Goal: Task Accomplishment & Management: Complete application form

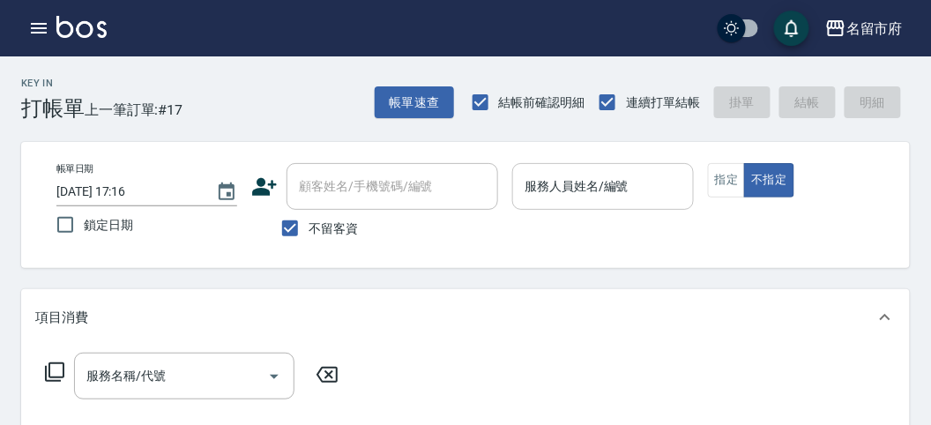
click at [560, 186] on input "服務人員姓名/編號" at bounding box center [602, 186] width 165 height 31
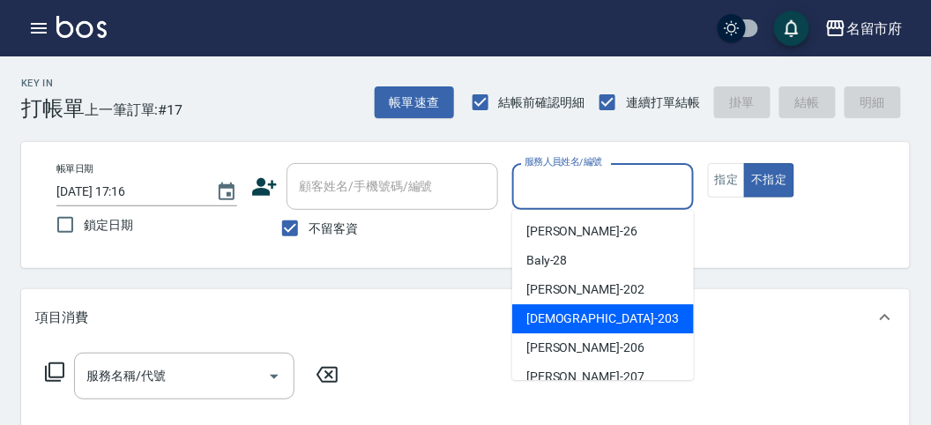
click at [525, 329] on div "聖德 -203" at bounding box center [603, 318] width 182 height 29
type input "聖德-203"
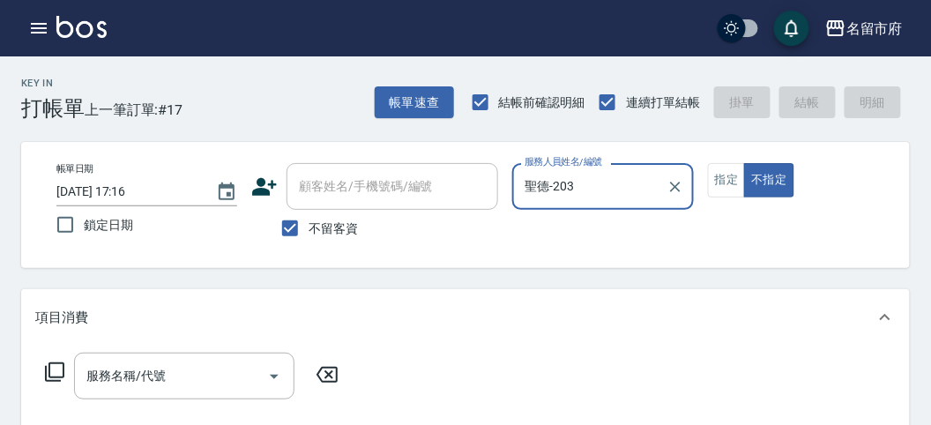
click at [48, 369] on icon at bounding box center [54, 371] width 21 height 21
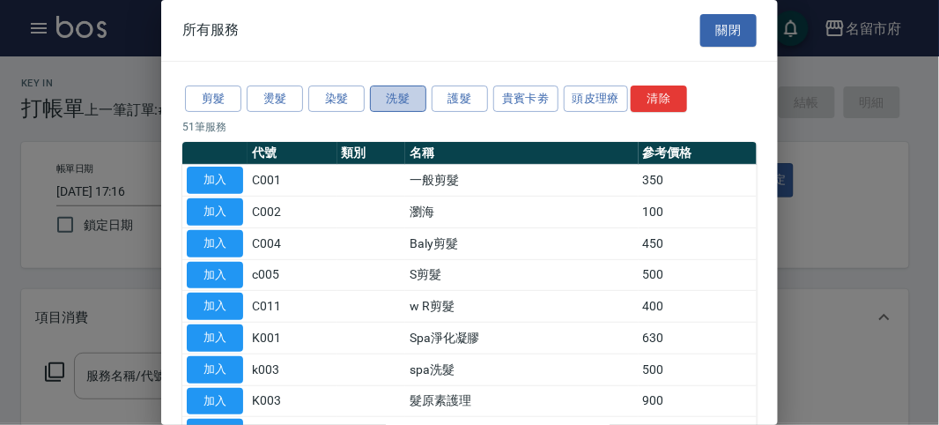
click at [404, 90] on button "洗髮" at bounding box center [398, 98] width 56 height 27
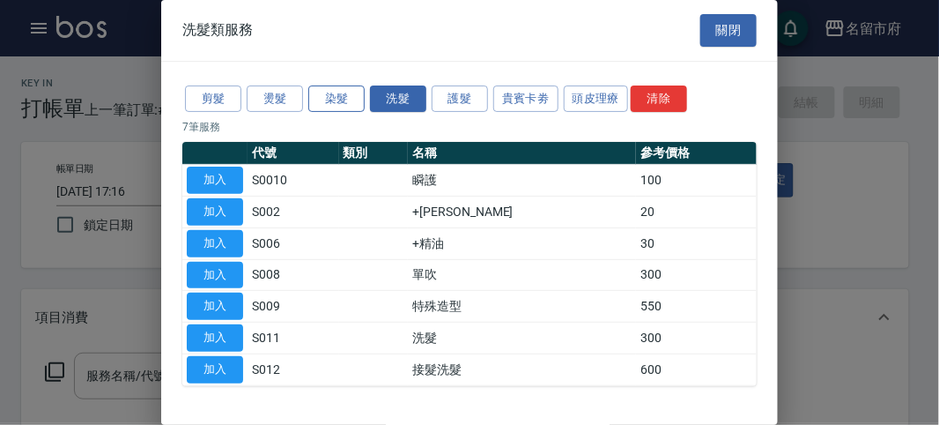
click at [330, 93] on button "染髮" at bounding box center [336, 98] width 56 height 27
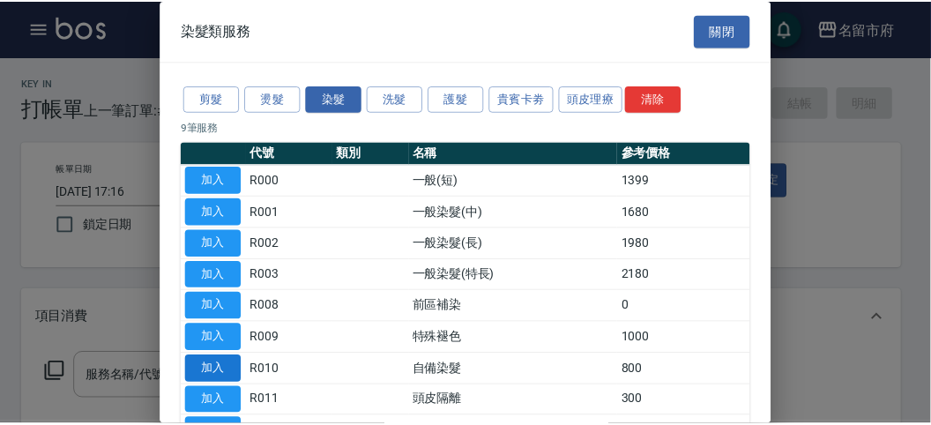
scroll to position [98, 0]
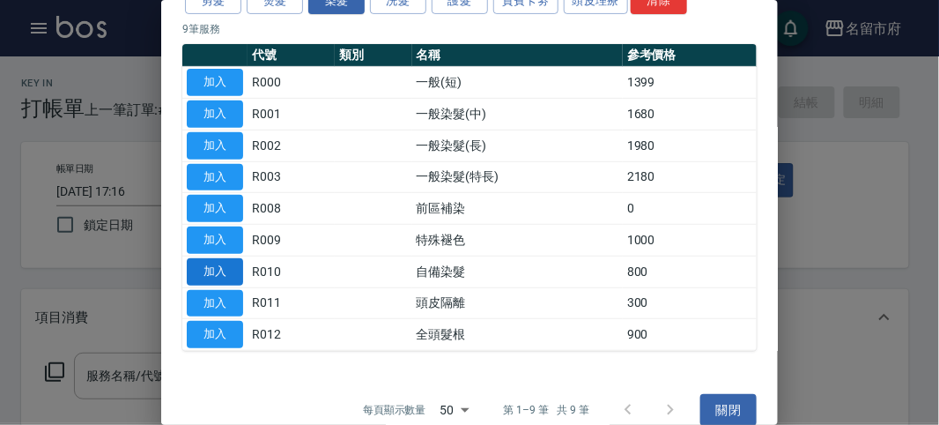
click at [215, 263] on button "加入" at bounding box center [215, 271] width 56 height 27
type input "自備染髮(R010)"
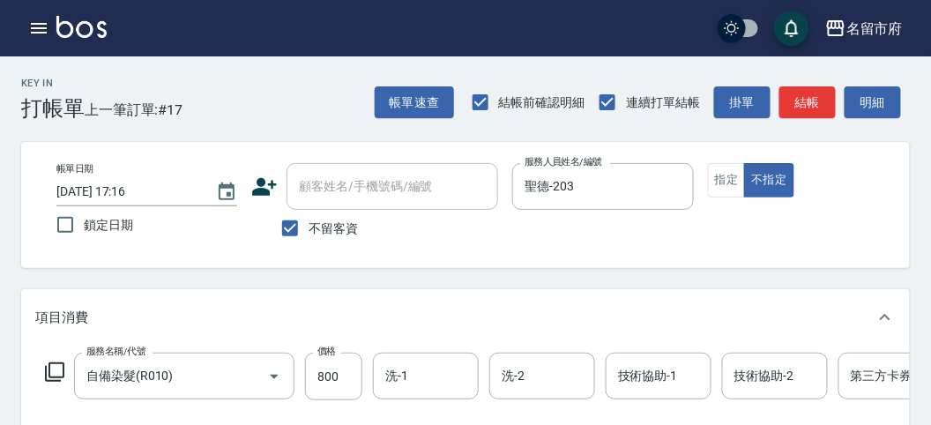
click at [51, 364] on icon at bounding box center [54, 371] width 21 height 21
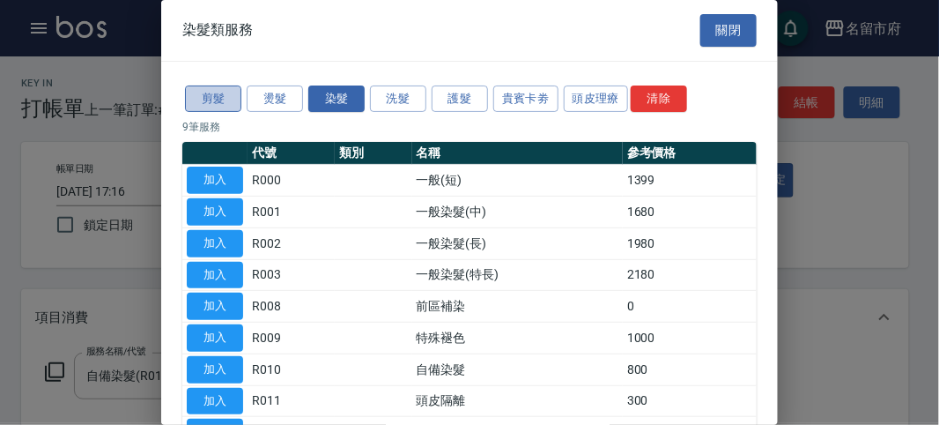
click at [207, 109] on button "剪髮" at bounding box center [213, 98] width 56 height 27
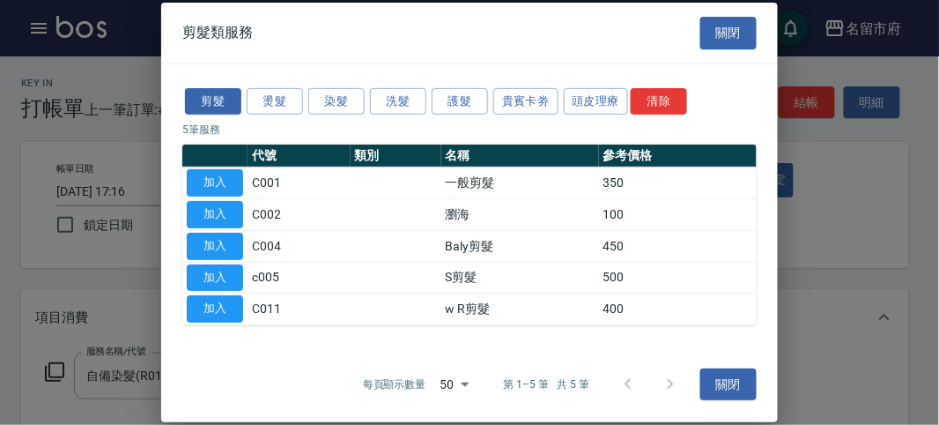
drag, startPoint x: 228, startPoint y: 176, endPoint x: 45, endPoint y: 382, distance: 275.3
click at [227, 176] on button "加入" at bounding box center [215, 182] width 56 height 27
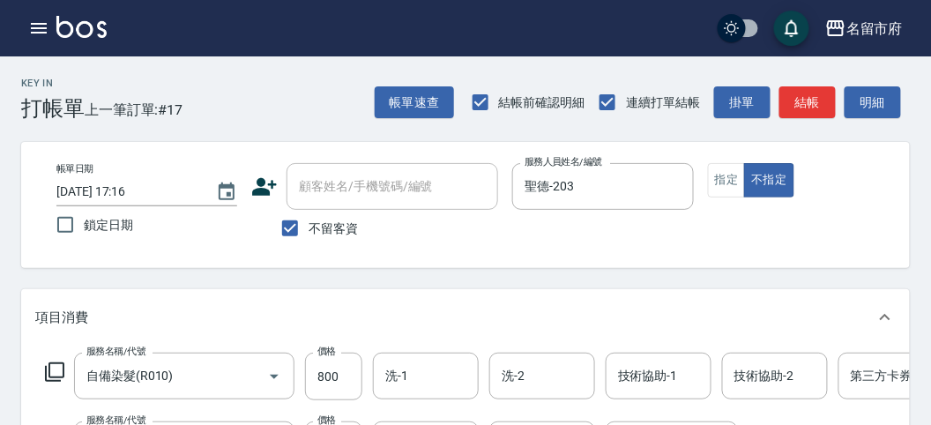
click at [46, 377] on icon at bounding box center [54, 371] width 19 height 19
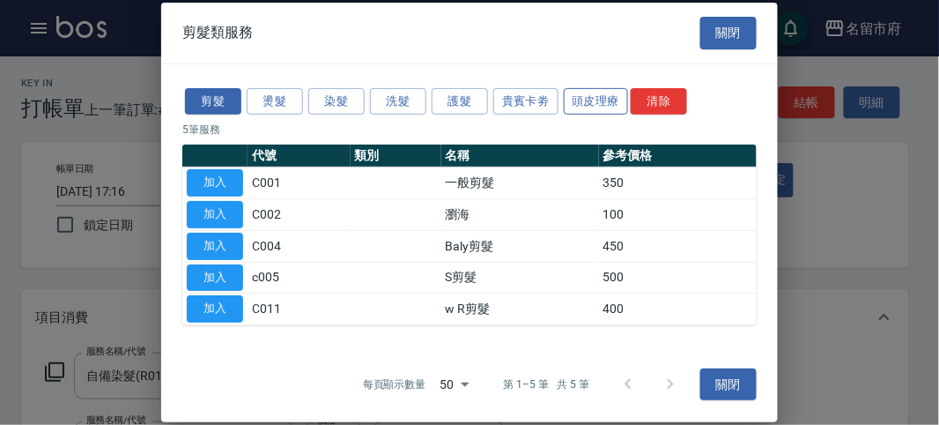
click at [590, 99] on button "頭皮理療" at bounding box center [596, 100] width 65 height 27
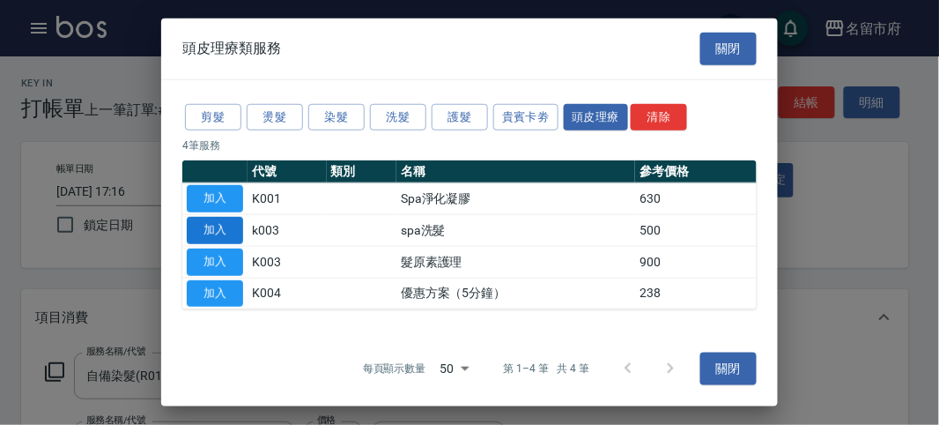
click at [212, 232] on button "加入" at bounding box center [215, 230] width 56 height 27
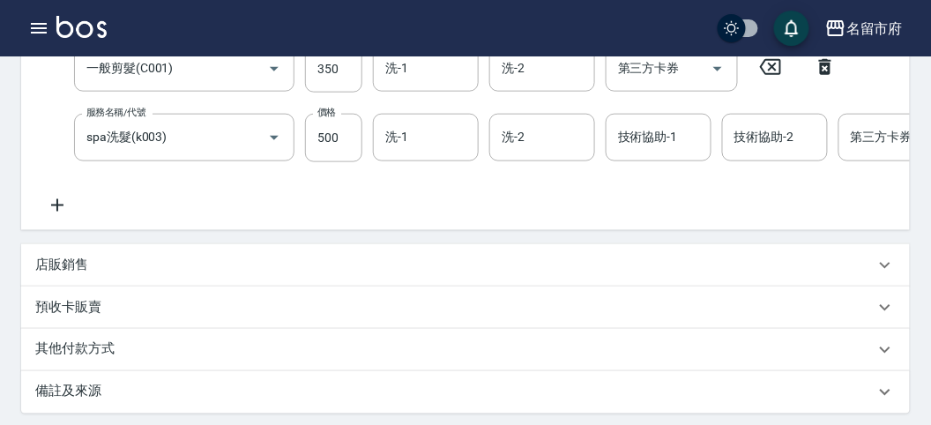
scroll to position [278, 0]
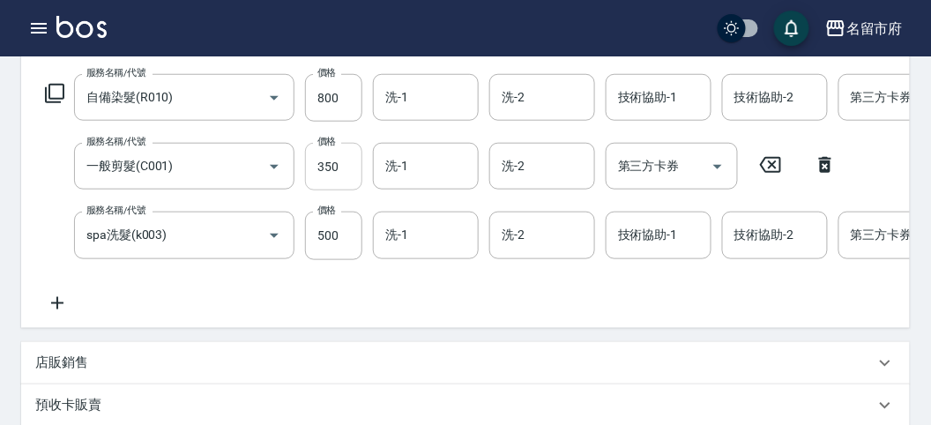
click at [329, 169] on input "350" at bounding box center [333, 167] width 57 height 48
drag, startPoint x: 329, startPoint y: 169, endPoint x: 323, endPoint y: 184, distance: 15.9
click at [329, 169] on input "350" at bounding box center [333, 167] width 57 height 48
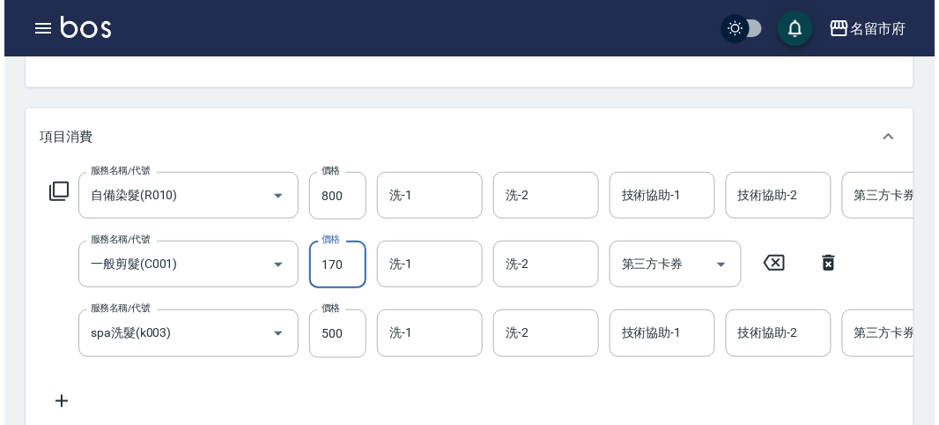
scroll to position [0, 0]
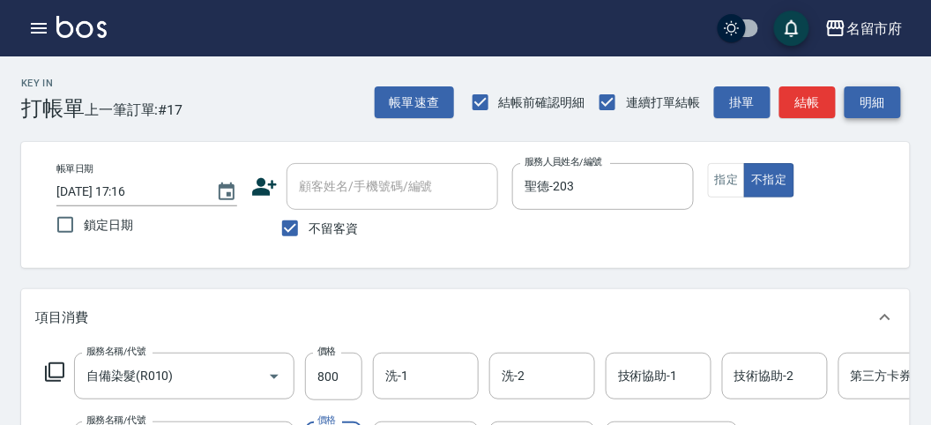
type input "170"
click at [888, 92] on button "明細" at bounding box center [872, 102] width 56 height 33
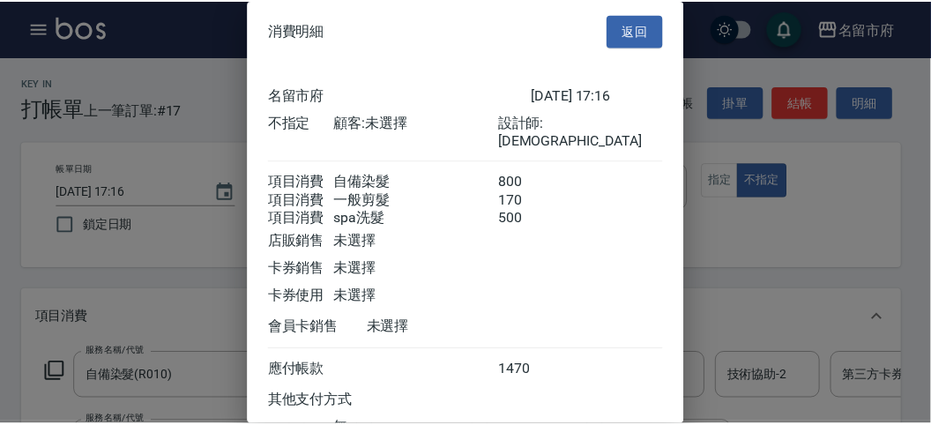
scroll to position [137, 0]
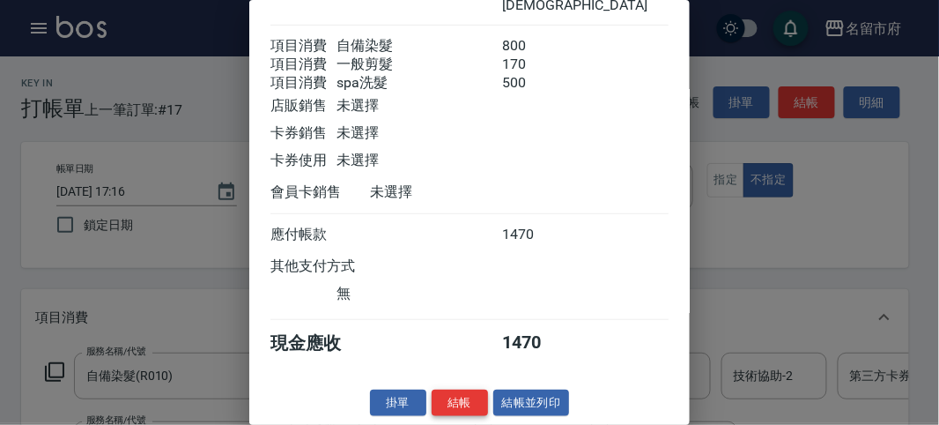
drag, startPoint x: 458, startPoint y: 381, endPoint x: 457, endPoint y: 397, distance: 15.9
click at [457, 397] on div "消費明細 返回 名留市府 [DATE] 17:16 不指定 顧客: 未選擇 設計師: 聖德 項目消費 自備染髮 800 項目消費 一般剪髮 170 項目消費 …" at bounding box center [469, 212] width 441 height 425
click at [458, 393] on button "結帳" at bounding box center [460, 403] width 56 height 27
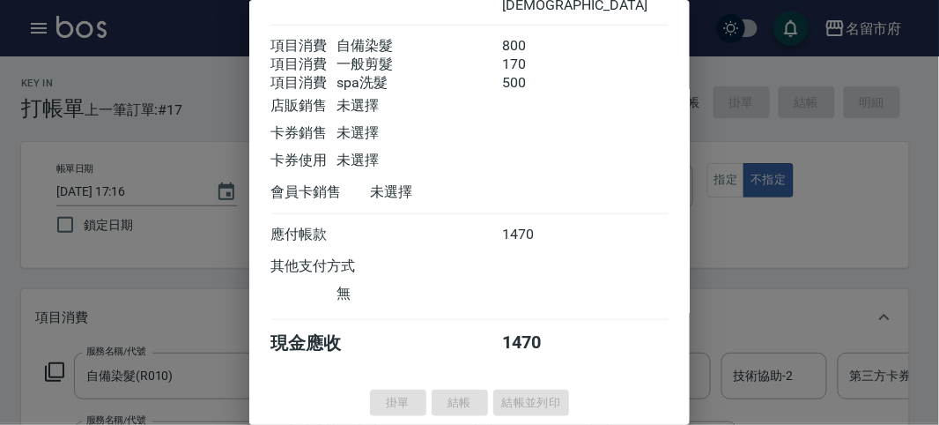
type input "[DATE] 17:59"
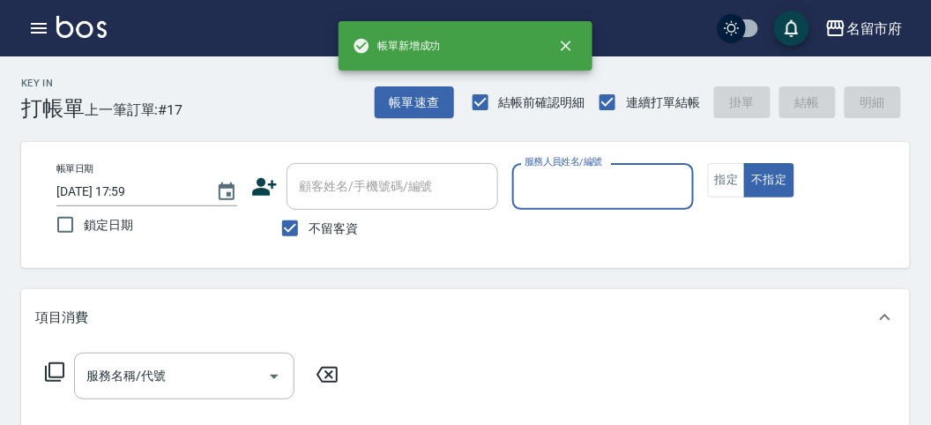
click at [38, 34] on icon "button" at bounding box center [38, 28] width 21 height 21
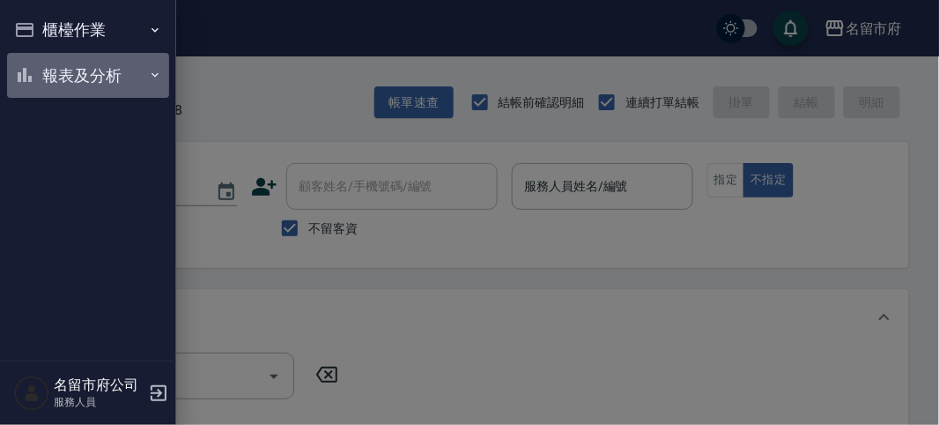
click at [34, 72] on icon "button" at bounding box center [24, 74] width 21 height 21
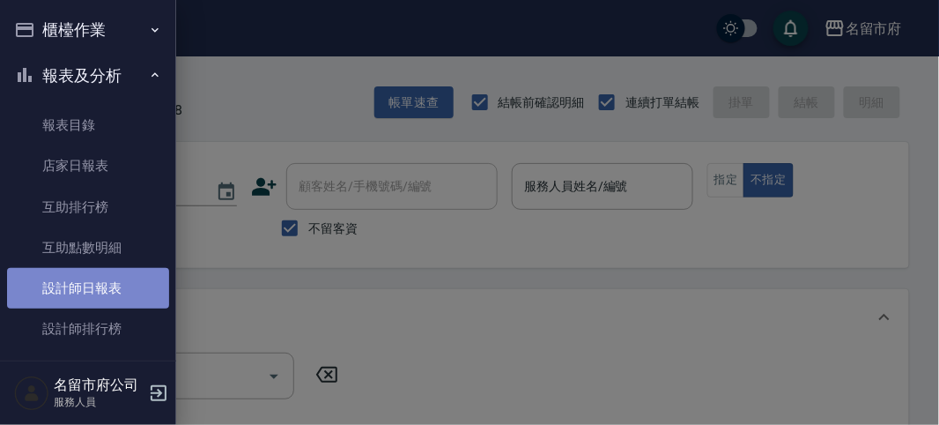
click at [110, 301] on link "設計師日報表" at bounding box center [88, 288] width 162 height 41
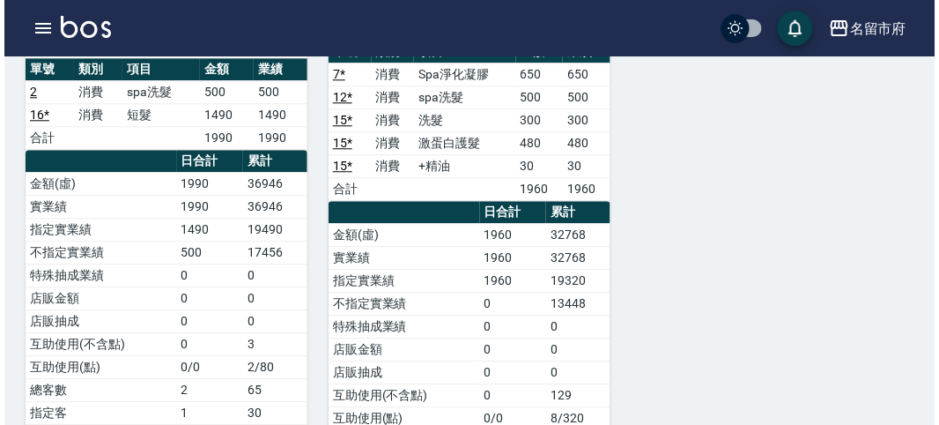
scroll to position [587, 0]
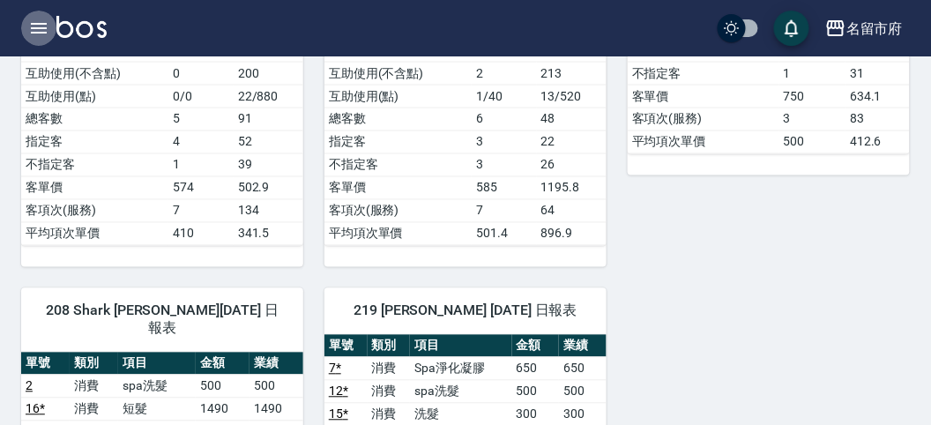
click at [36, 23] on icon "button" at bounding box center [39, 28] width 16 height 11
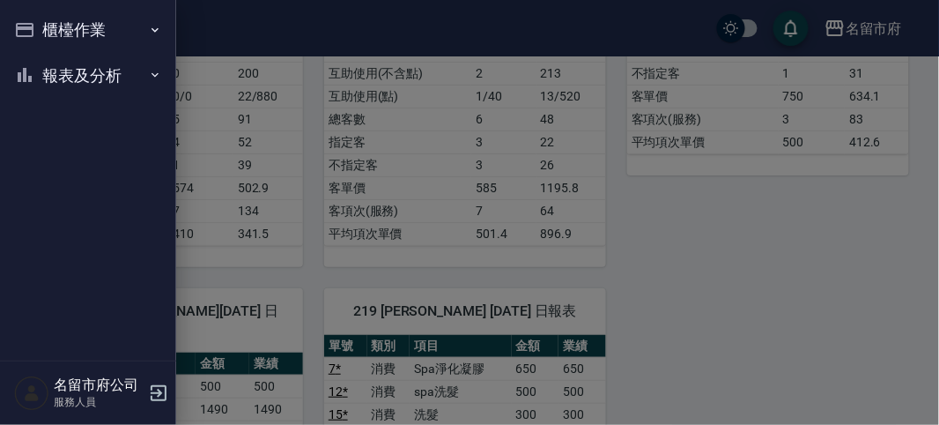
click at [36, 23] on button "櫃檯作業" at bounding box center [88, 30] width 162 height 46
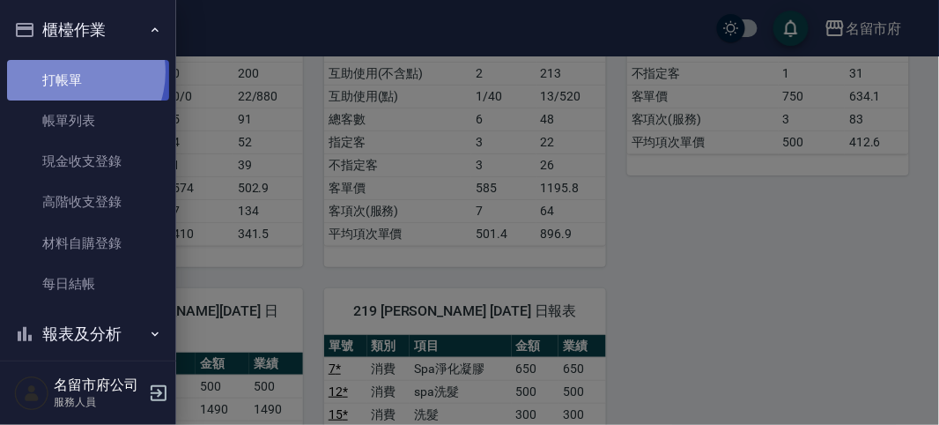
click at [65, 71] on link "打帳單" at bounding box center [88, 80] width 162 height 41
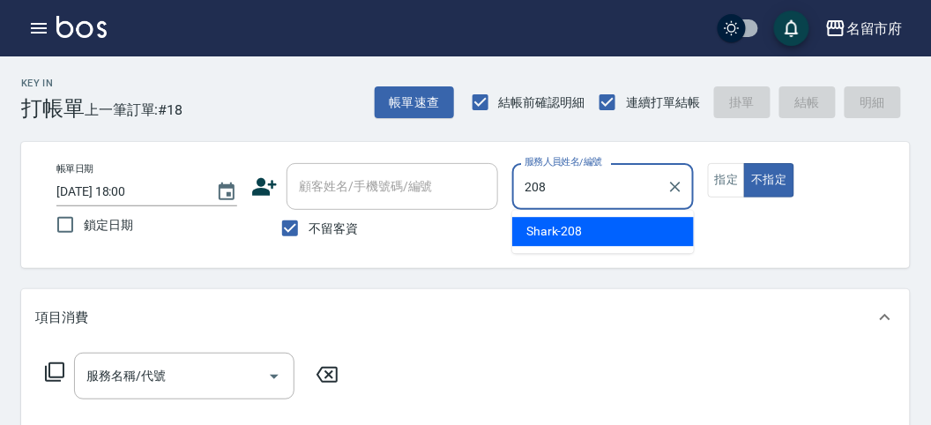
click at [544, 234] on span "Shark -208" at bounding box center [554, 231] width 56 height 19
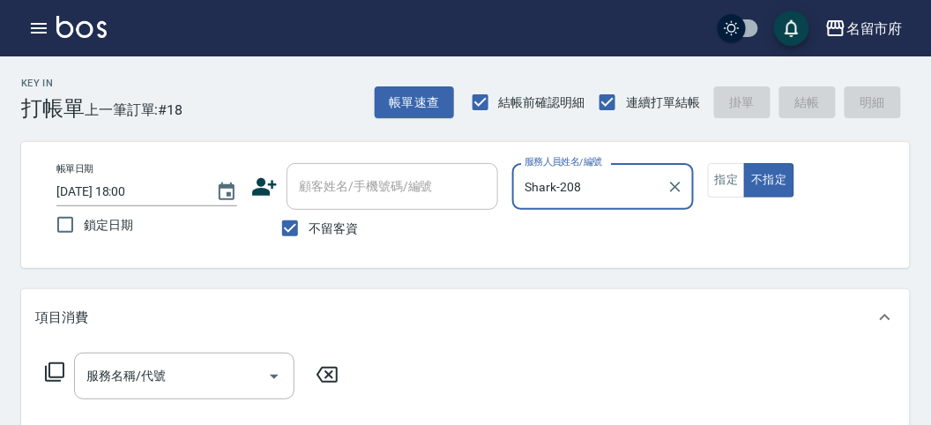
type input "Shark-208"
click at [54, 365] on icon at bounding box center [54, 371] width 21 height 21
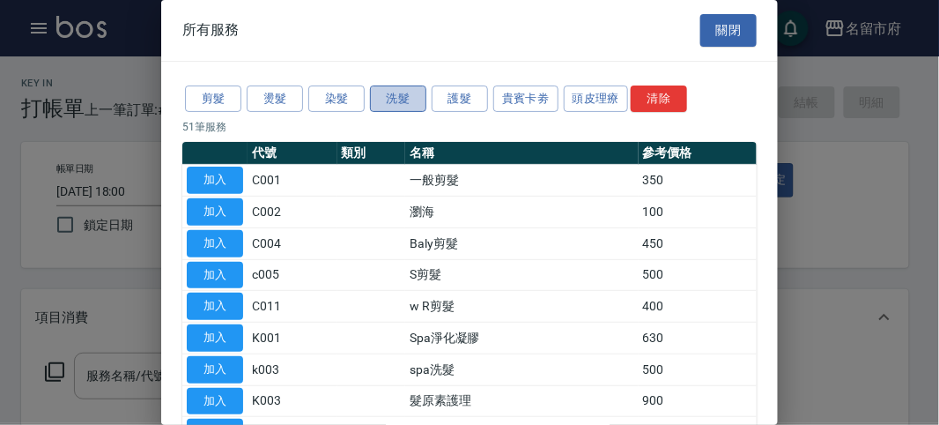
click at [412, 94] on button "洗髮" at bounding box center [398, 98] width 56 height 27
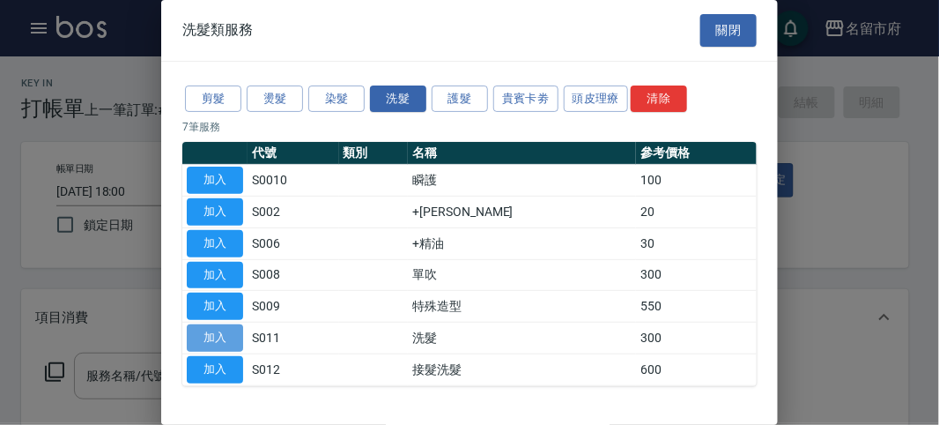
click at [213, 335] on button "加入" at bounding box center [215, 337] width 56 height 27
type input "洗髮(S011)"
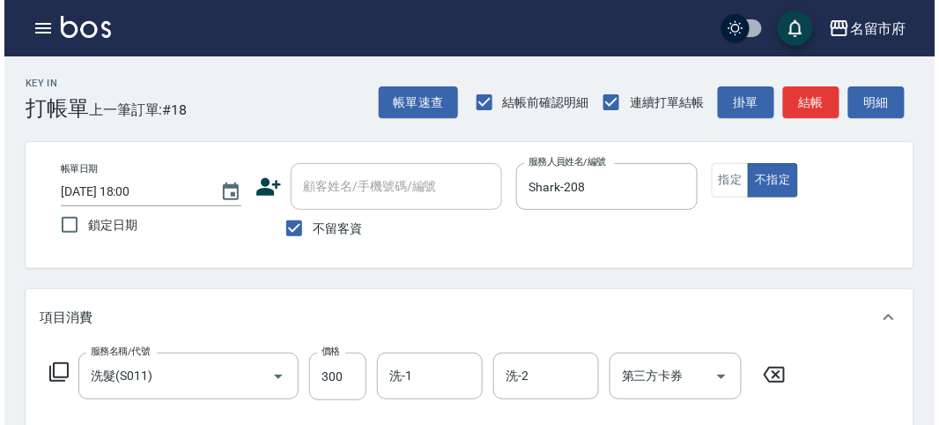
scroll to position [516, 0]
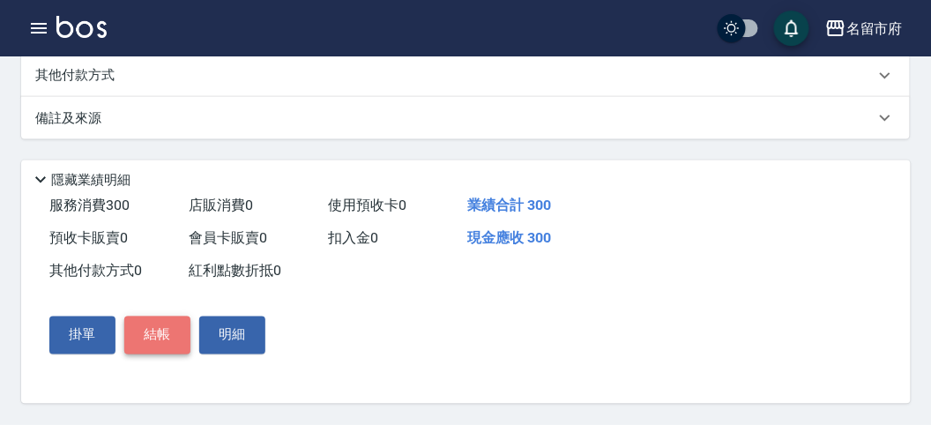
click at [148, 331] on button "結帳" at bounding box center [157, 334] width 66 height 37
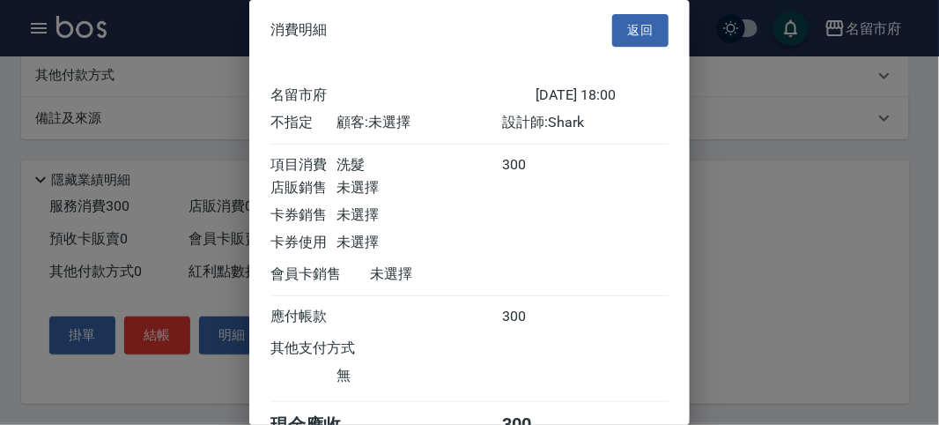
scroll to position [98, 0]
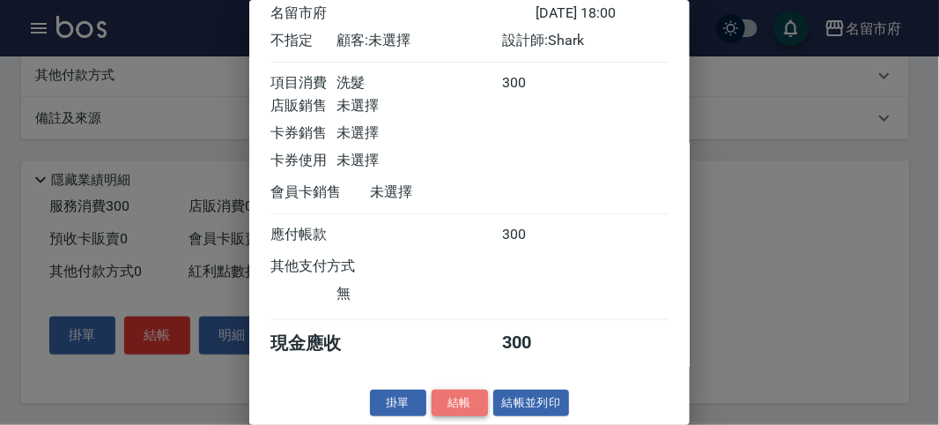
click at [455, 402] on button "結帳" at bounding box center [460, 403] width 56 height 27
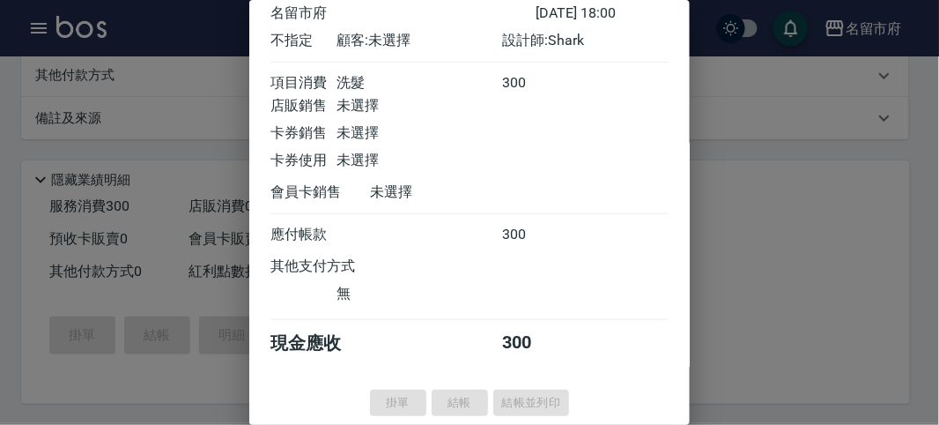
type input "[DATE] 18:12"
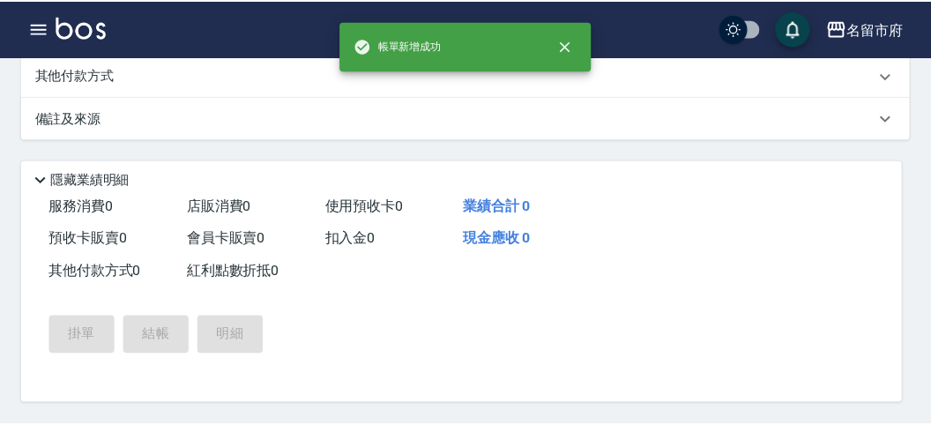
scroll to position [0, 0]
